Goal: Find contact information: Find contact information

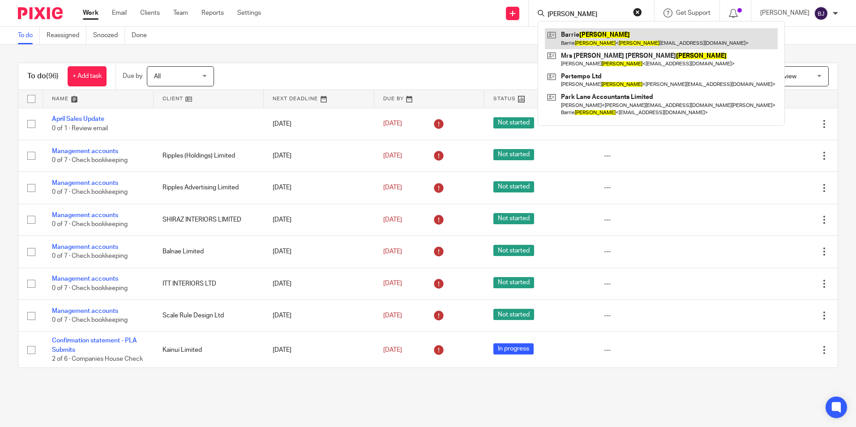
type input "[PERSON_NAME]"
click at [606, 38] on link at bounding box center [661, 38] width 233 height 21
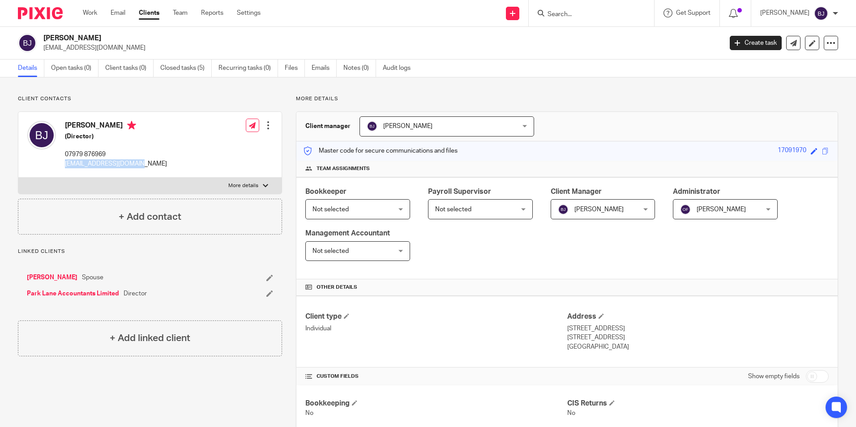
drag, startPoint x: 145, startPoint y: 164, endPoint x: 64, endPoint y: 172, distance: 80.5
click at [64, 172] on div "[PERSON_NAME] (Director) 07979 876969 [EMAIL_ADDRESS][DOMAIN_NAME] Edit contact…" at bounding box center [149, 145] width 263 height 66
copy p "[EMAIL_ADDRESS][DOMAIN_NAME]"
